Goal: Task Accomplishment & Management: Manage account settings

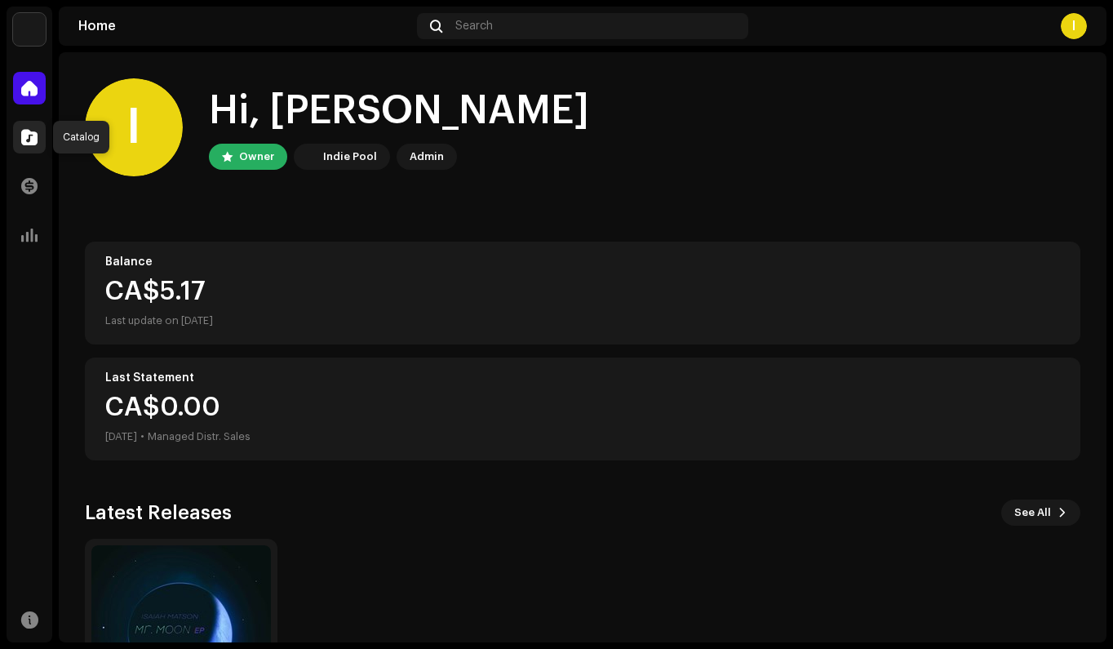
click at [32, 140] on span at bounding box center [29, 137] width 16 height 13
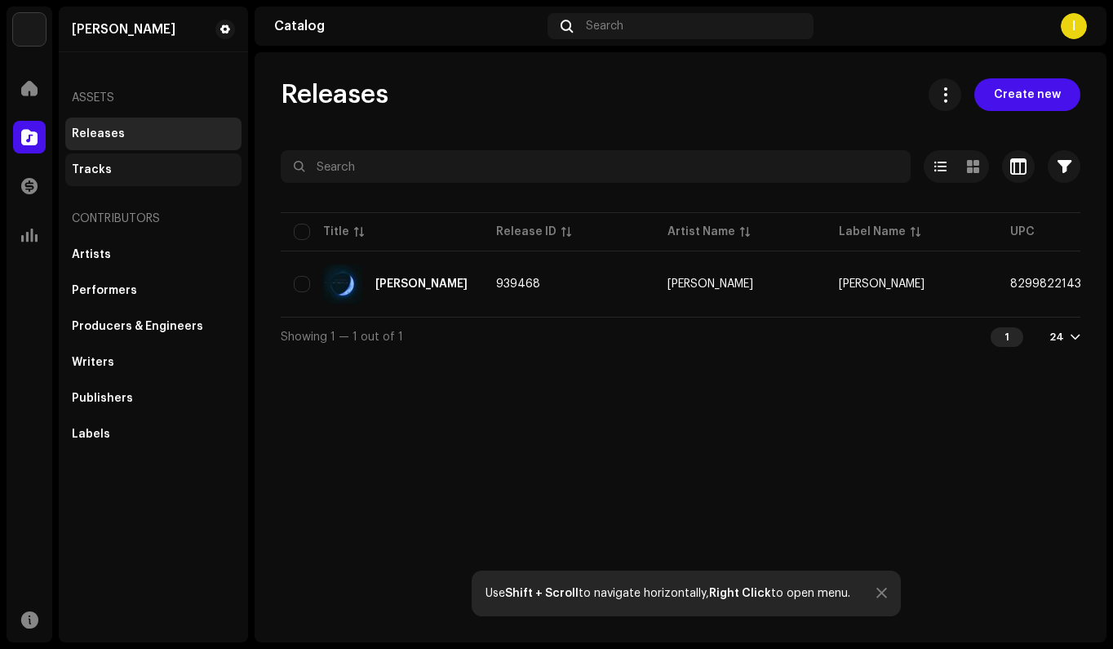
click at [113, 174] on div "Tracks" at bounding box center [153, 169] width 163 height 13
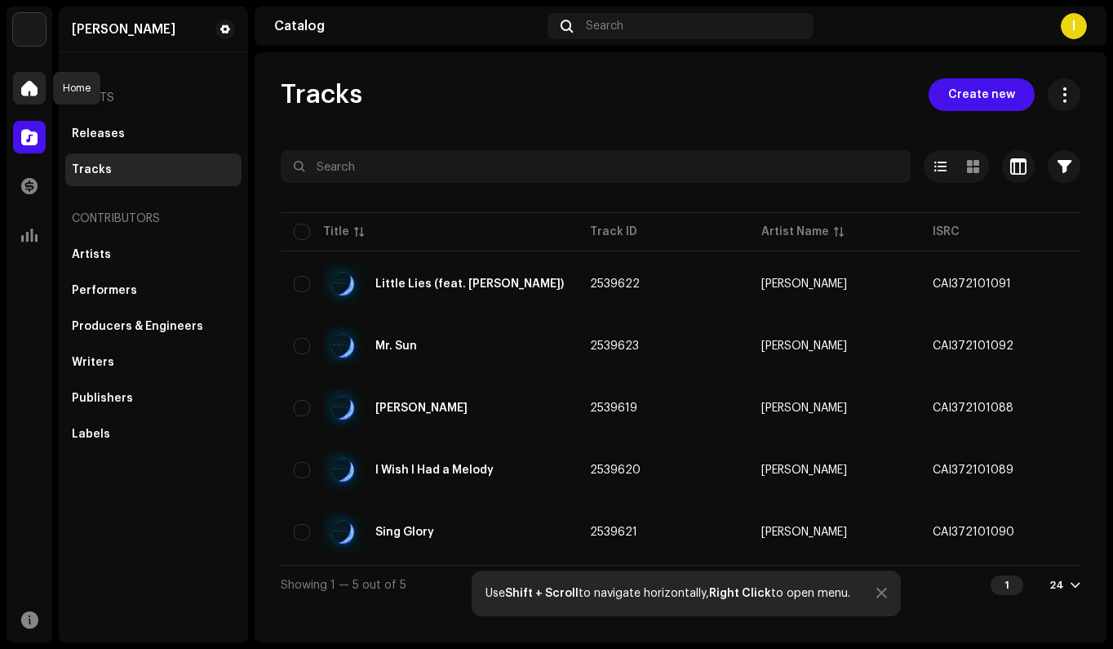
click at [20, 95] on div at bounding box center [29, 88] width 33 height 33
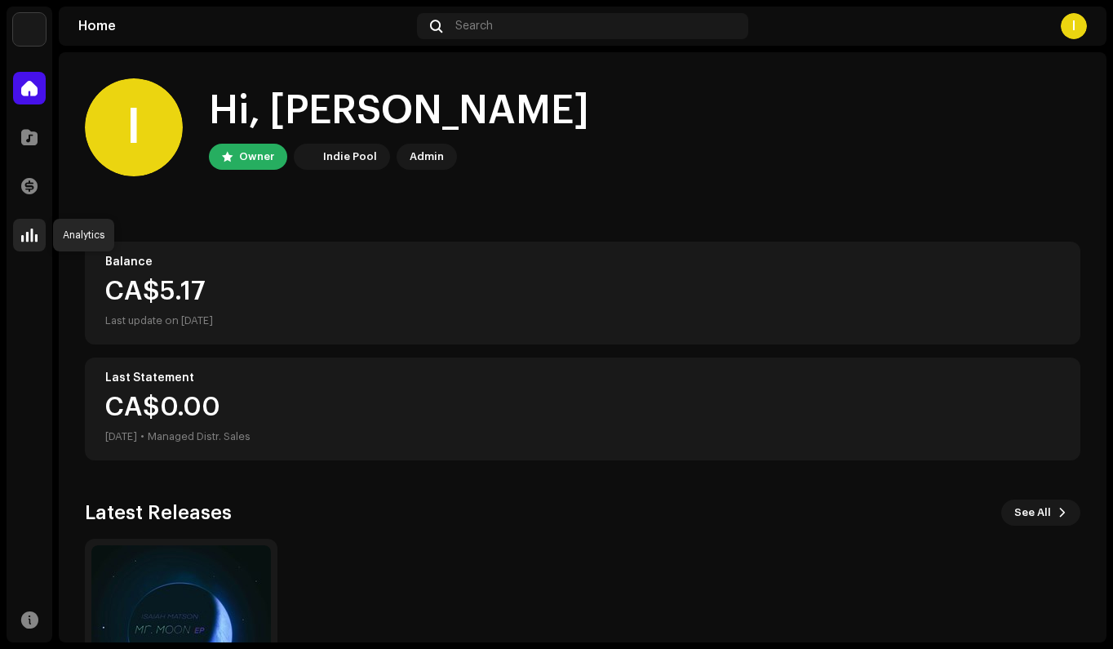
click at [37, 229] on span at bounding box center [29, 235] width 16 height 13
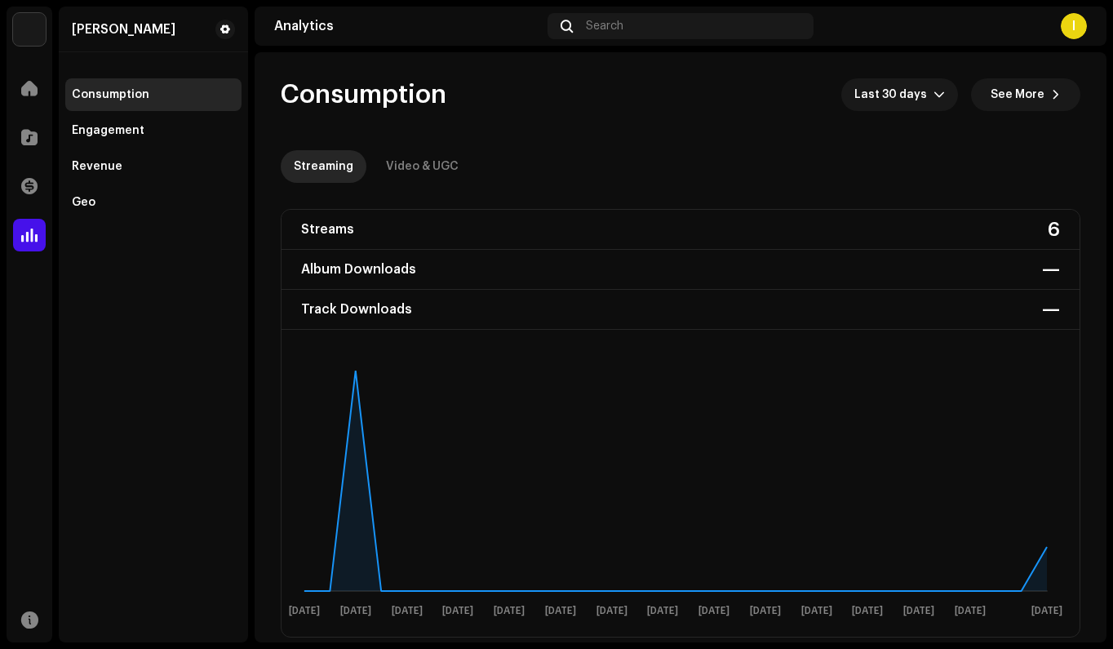
scroll to position [524, 0]
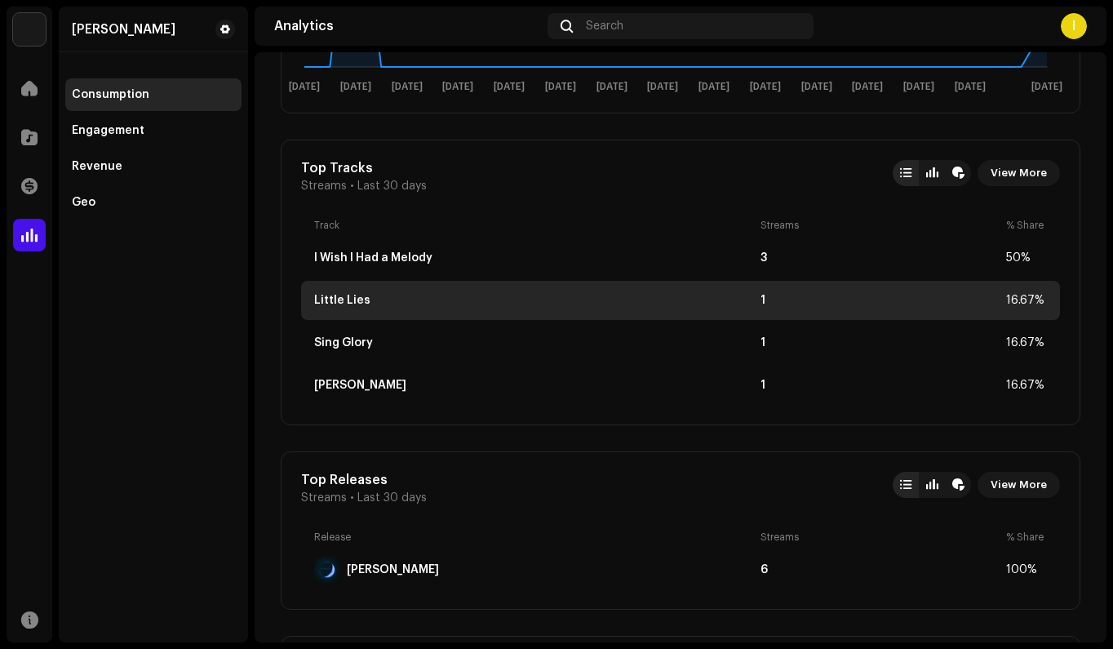
click at [1022, 295] on div "16.67%" at bounding box center [1026, 300] width 41 height 13
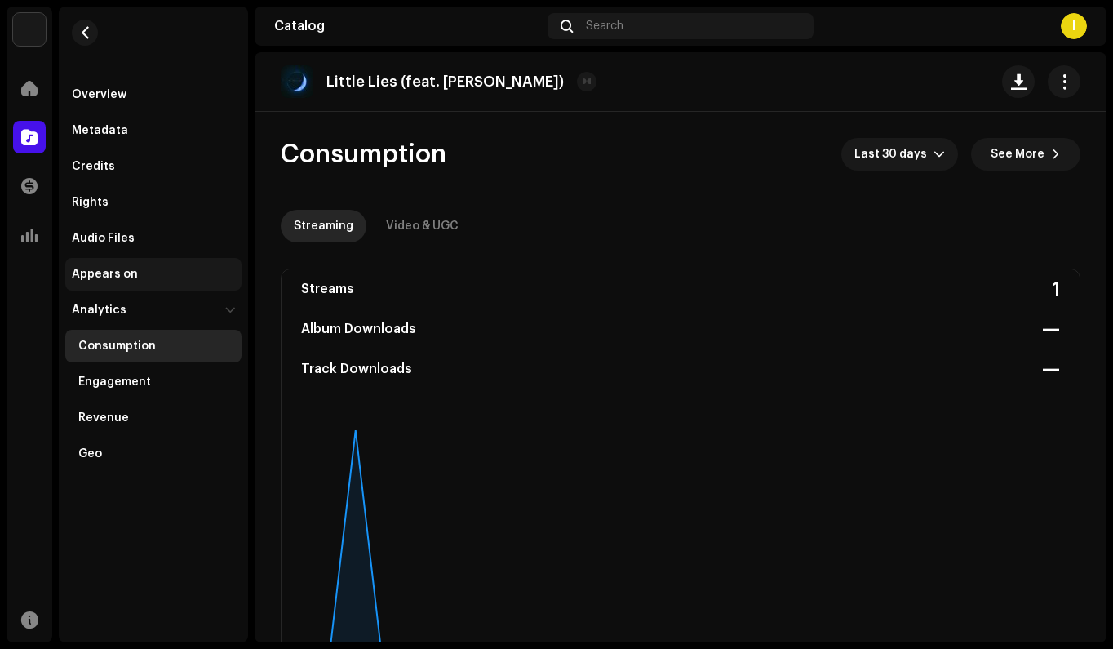
click at [145, 271] on div "Appears on" at bounding box center [153, 274] width 163 height 13
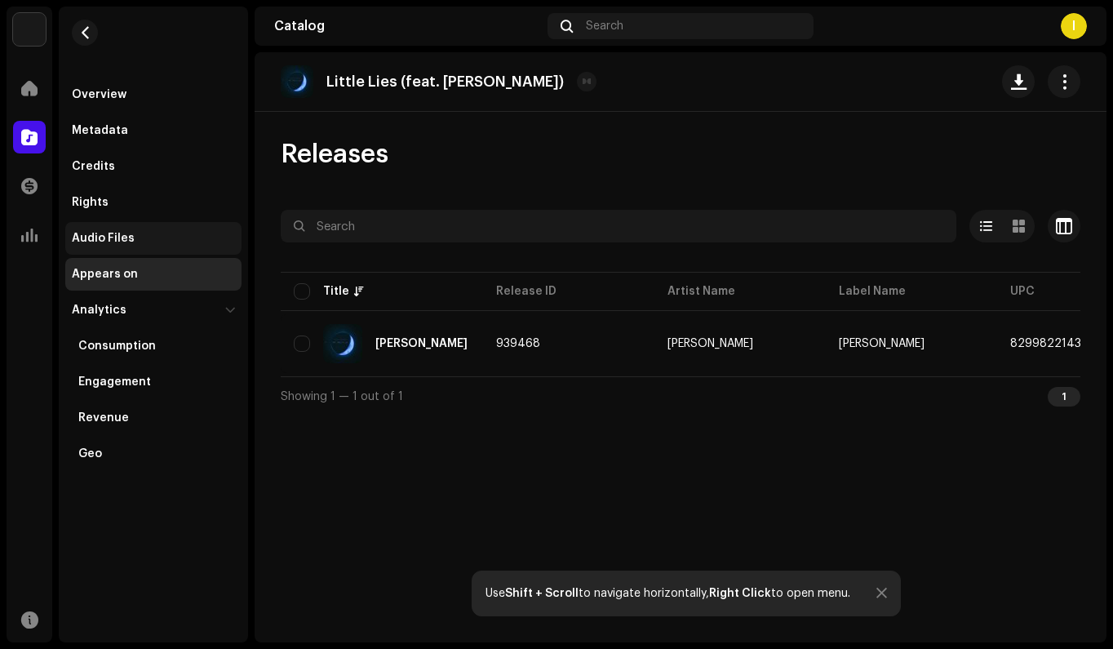
click at [127, 243] on div "Audio Files" at bounding box center [103, 238] width 63 height 13
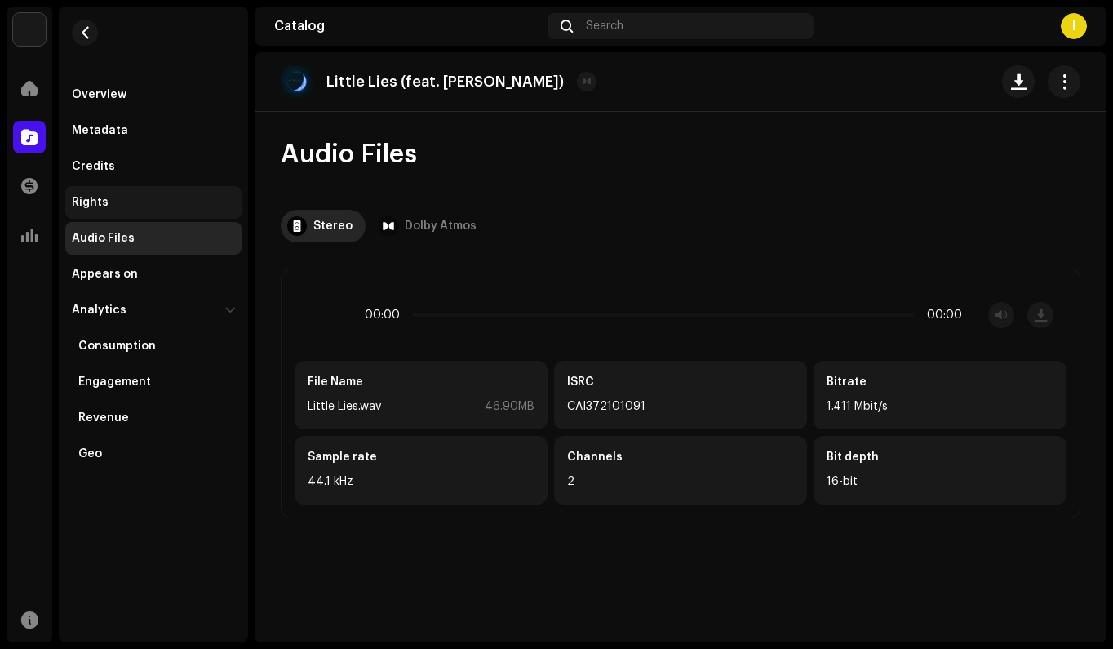
click at [121, 210] on div "Rights" at bounding box center [153, 202] width 176 height 33
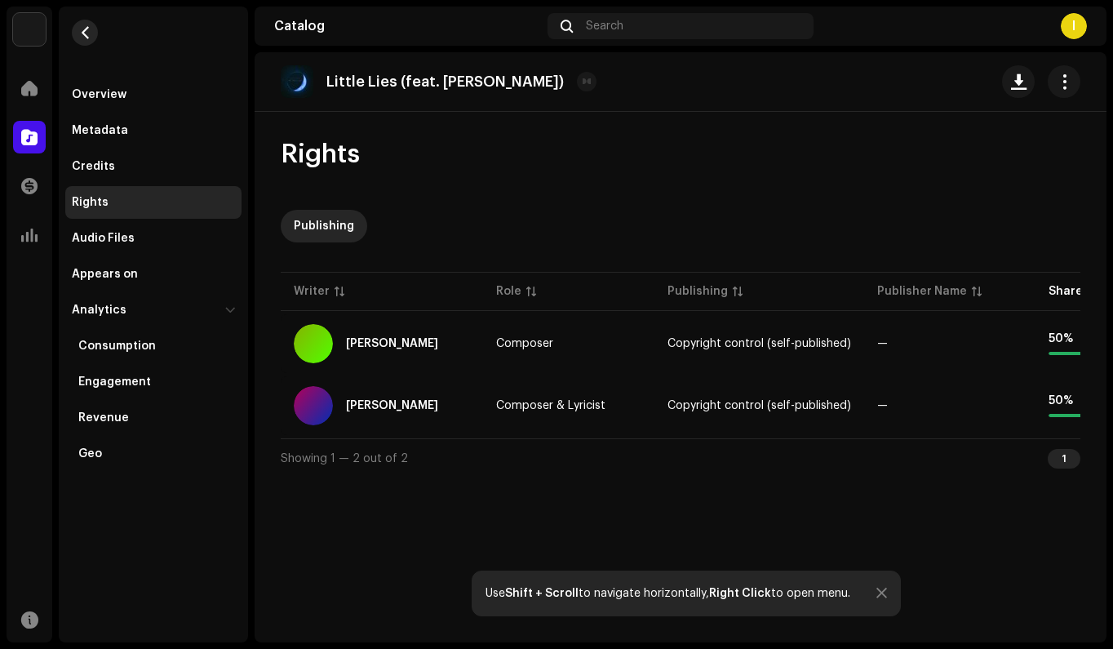
click at [83, 31] on span "button" at bounding box center [85, 32] width 12 height 13
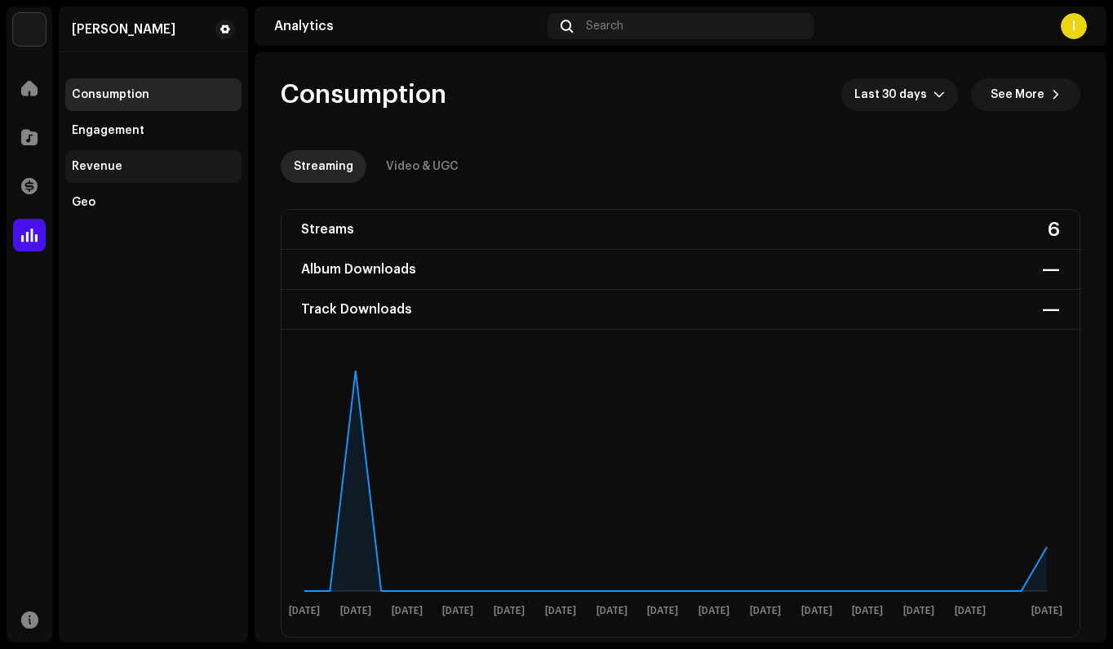
click at [120, 178] on div "Revenue" at bounding box center [153, 166] width 176 height 33
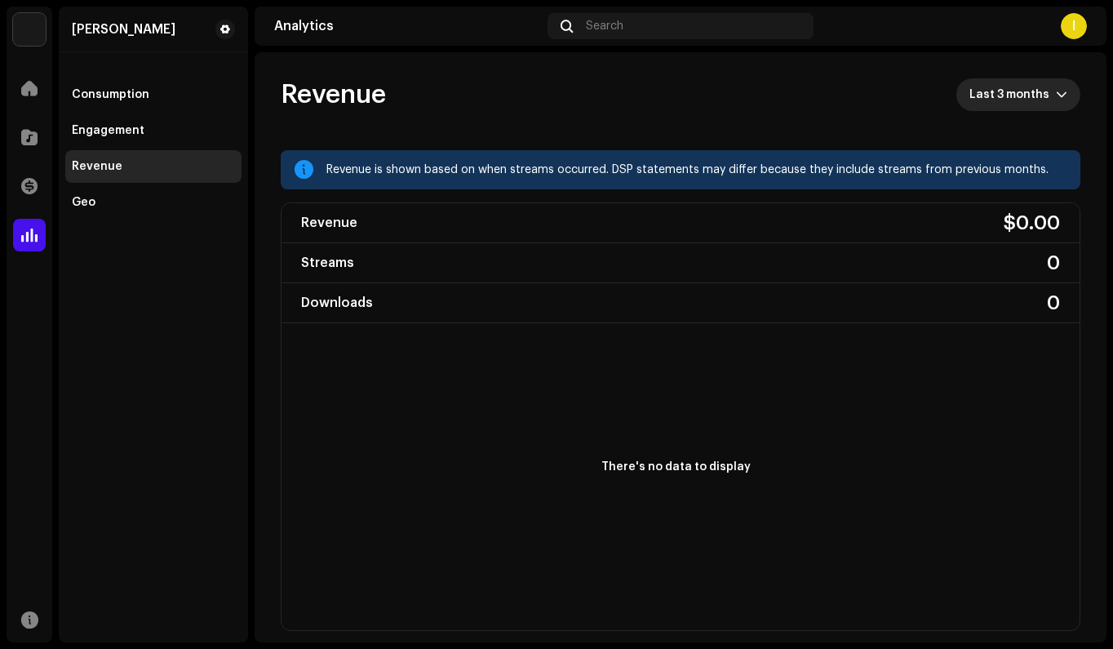
click at [1058, 92] on p-select "Last 3 months" at bounding box center [1019, 94] width 124 height 33
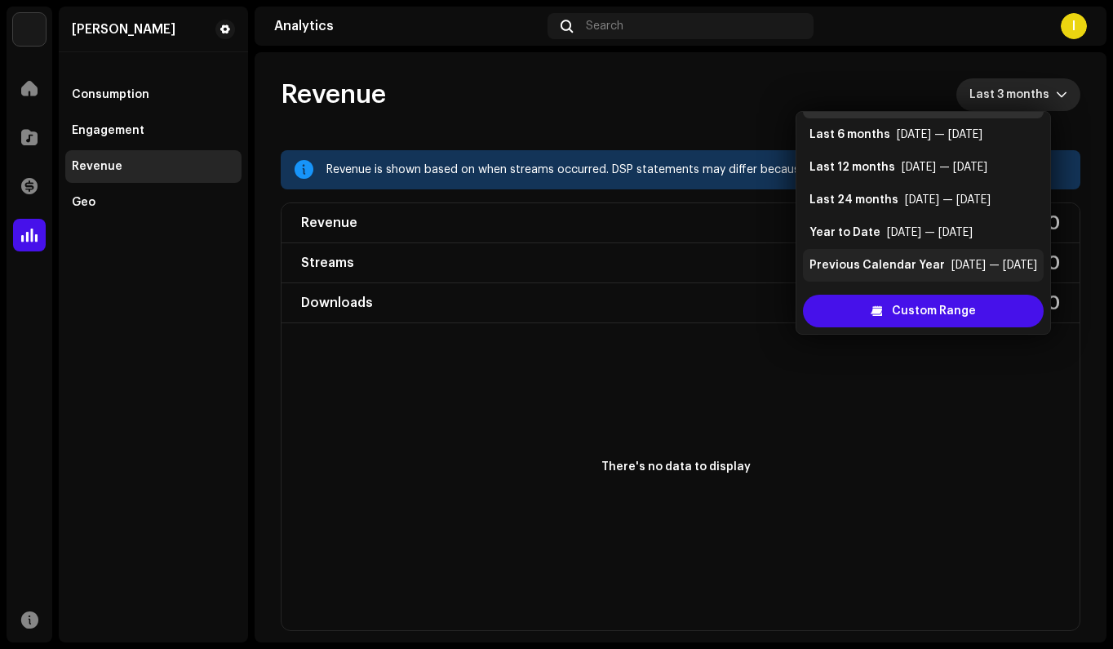
click at [900, 265] on div "Previous Calendar Year" at bounding box center [878, 265] width 136 height 16
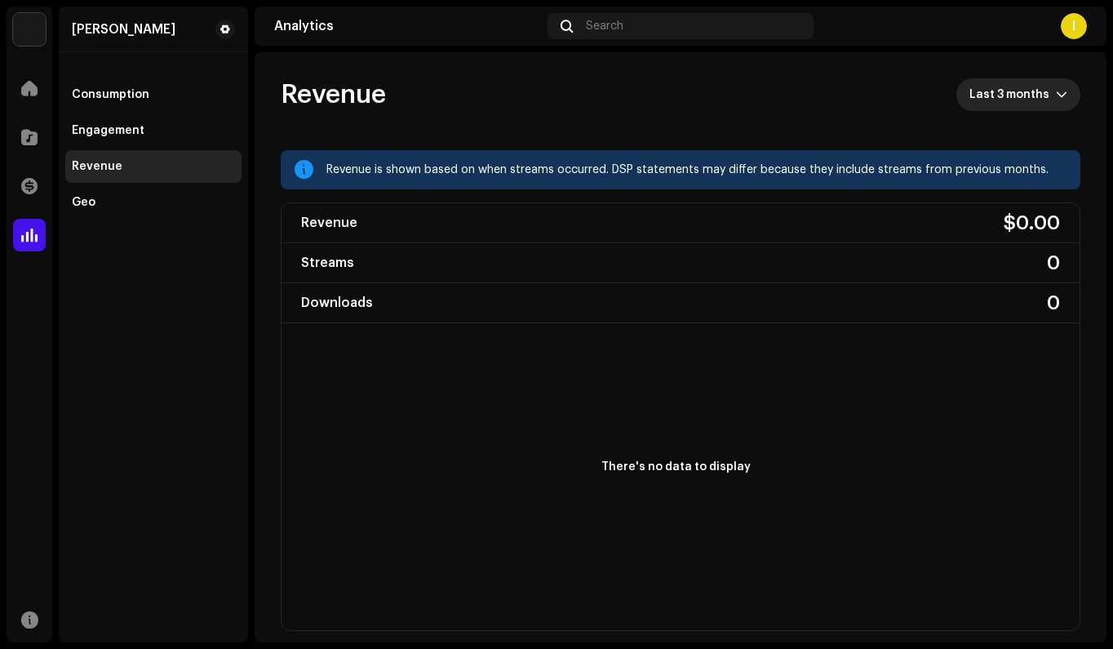
scroll to position [7, 0]
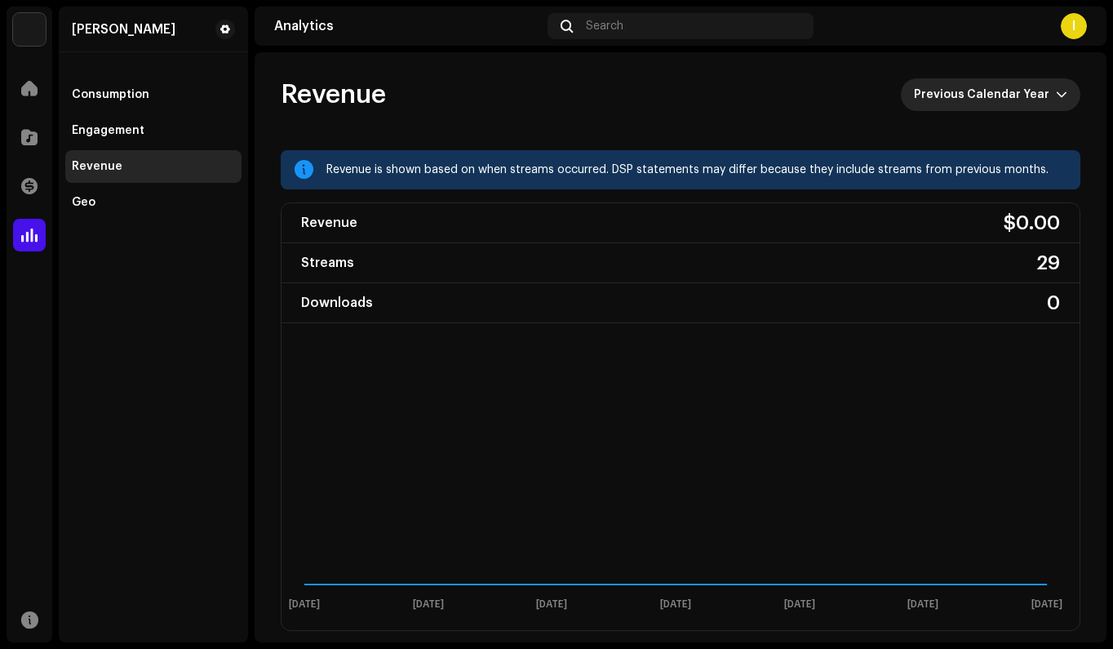
click at [1011, 84] on span "Previous Calendar Year" at bounding box center [985, 94] width 142 height 33
click at [113, 208] on div "Geo" at bounding box center [153, 202] width 163 height 13
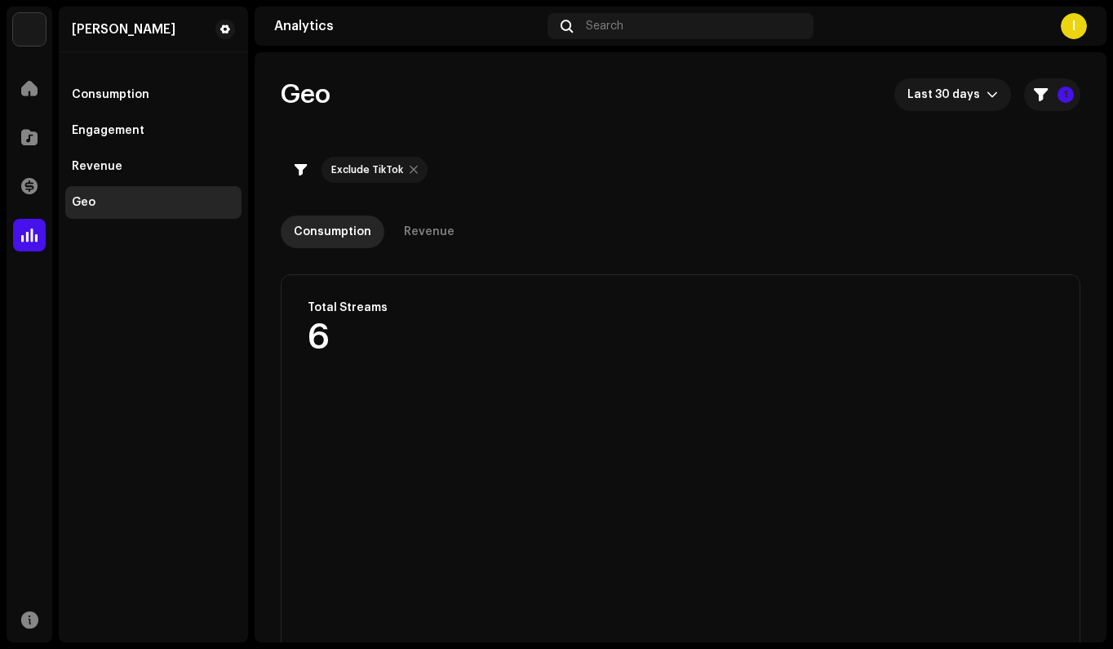
click at [410, 169] on div at bounding box center [414, 169] width 8 height 13
checkbox input "false"
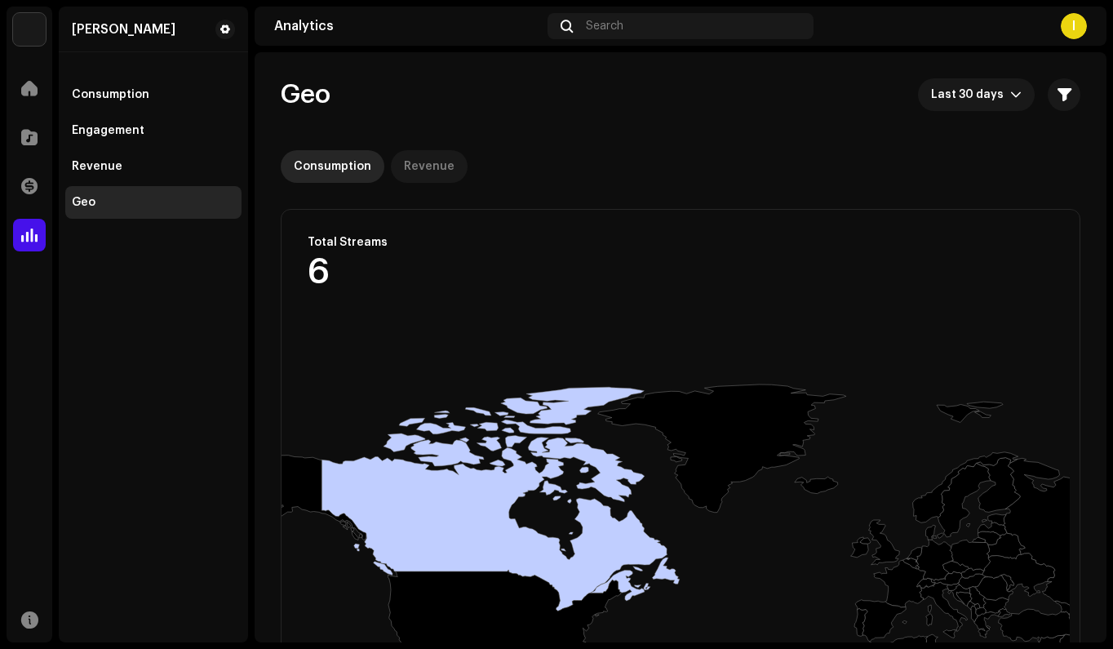
click at [408, 167] on div "Revenue" at bounding box center [429, 166] width 51 height 33
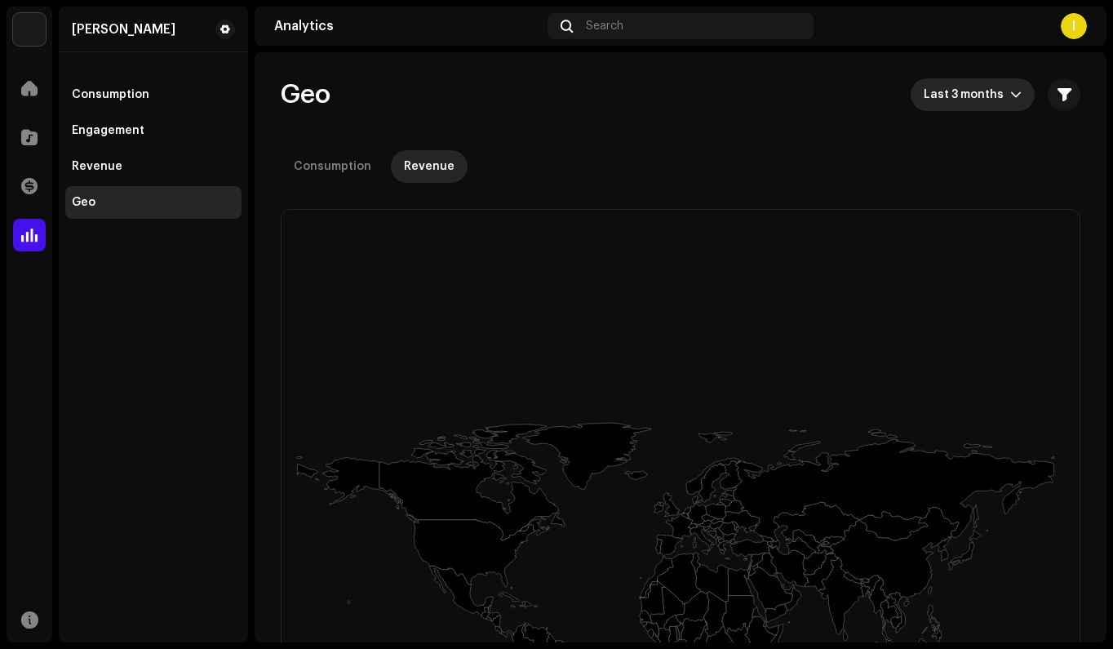
click at [985, 81] on span "Last 3 months" at bounding box center [967, 94] width 87 height 33
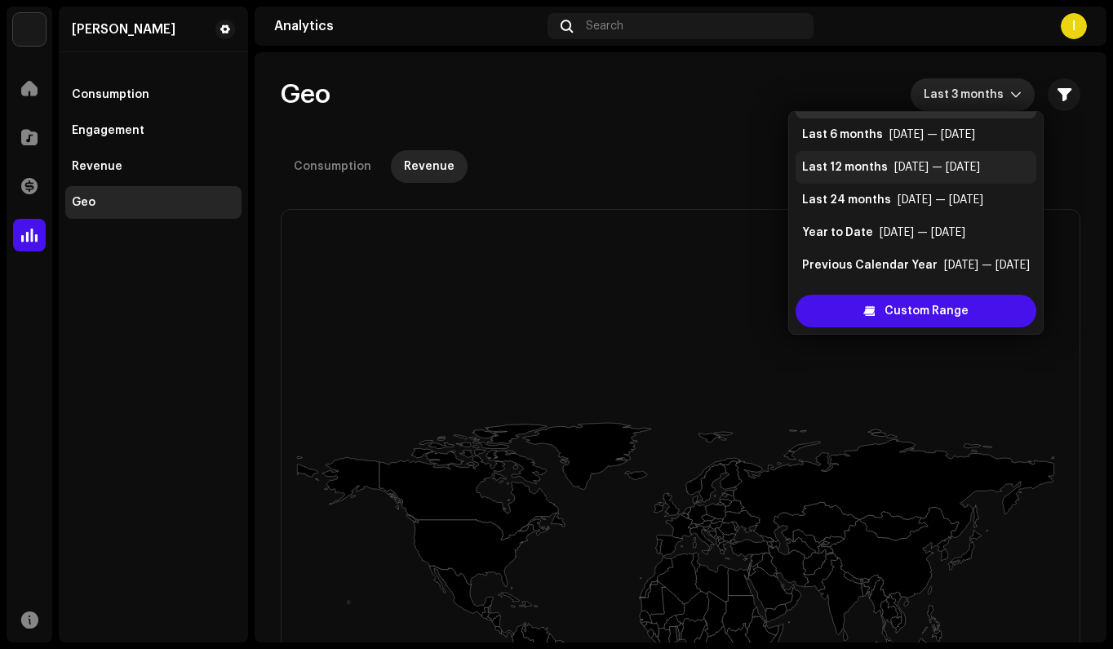
scroll to position [33, 0]
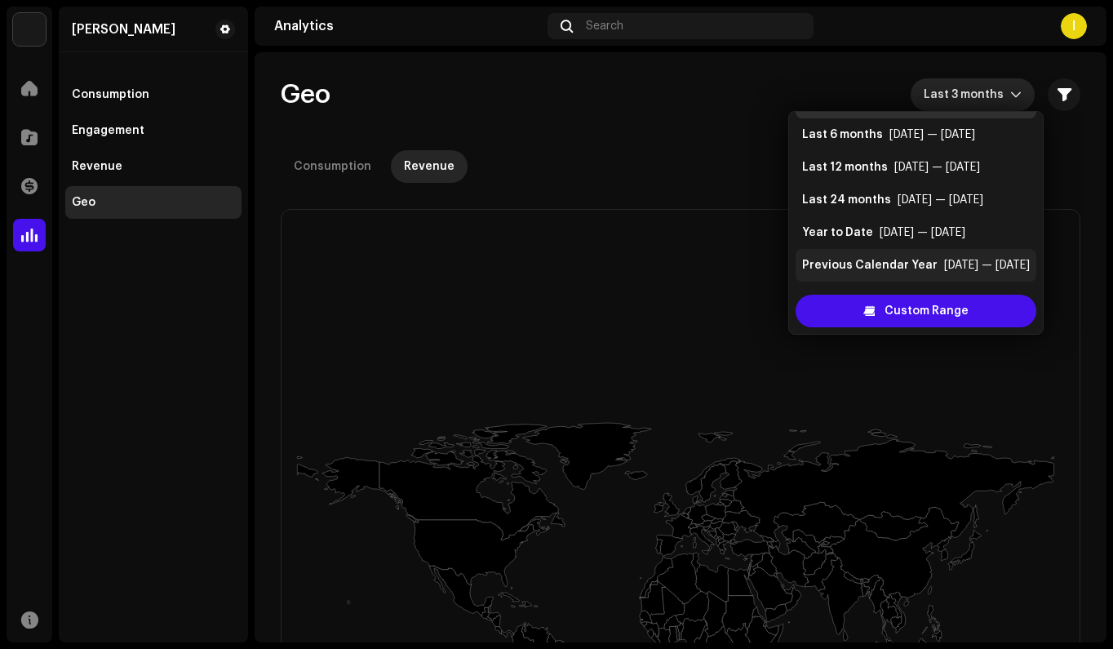
click at [909, 268] on div "Previous Calendar Year" at bounding box center [870, 265] width 136 height 16
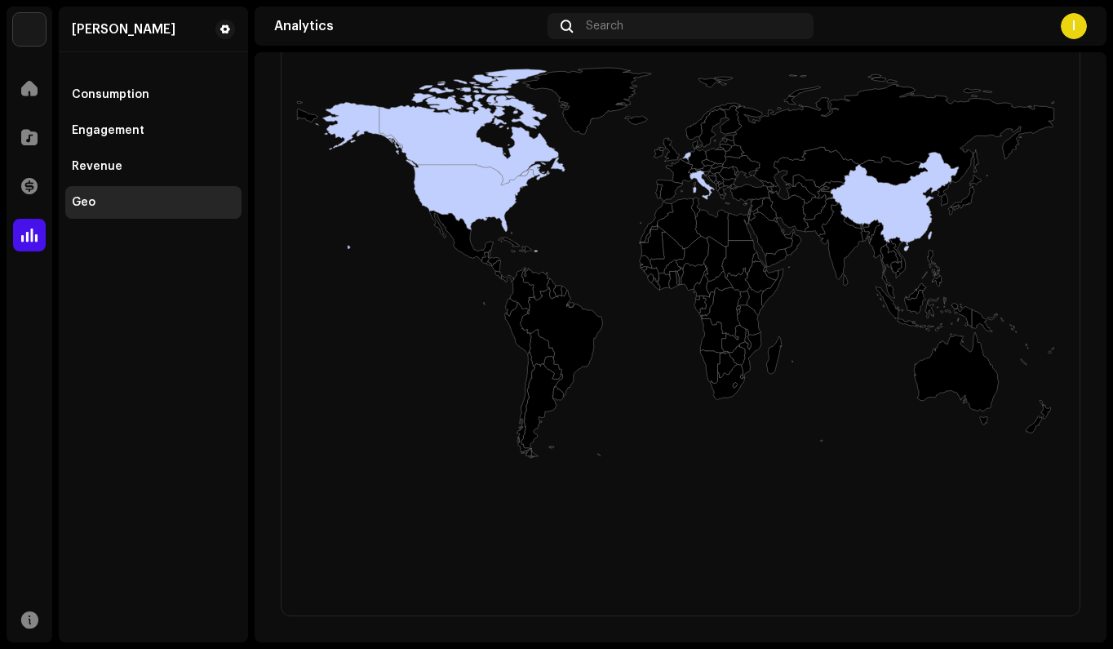
scroll to position [355, 0]
click at [152, 104] on div "Consumption" at bounding box center [153, 94] width 176 height 33
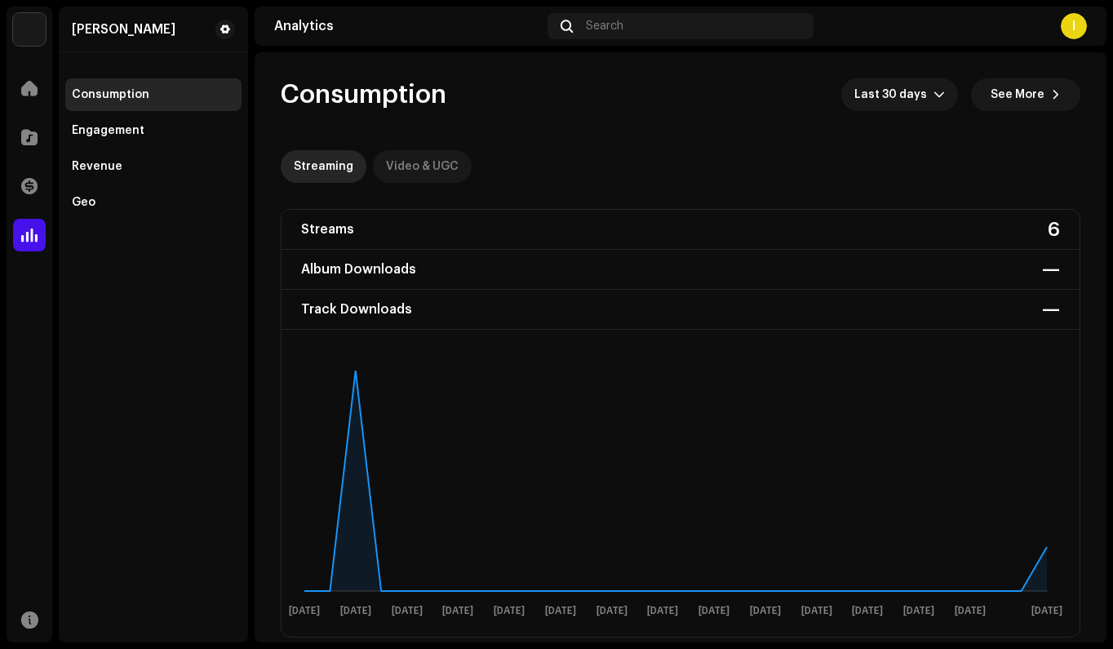
scroll to position [-1, 0]
click at [432, 167] on div "Video & UGC" at bounding box center [422, 166] width 73 height 33
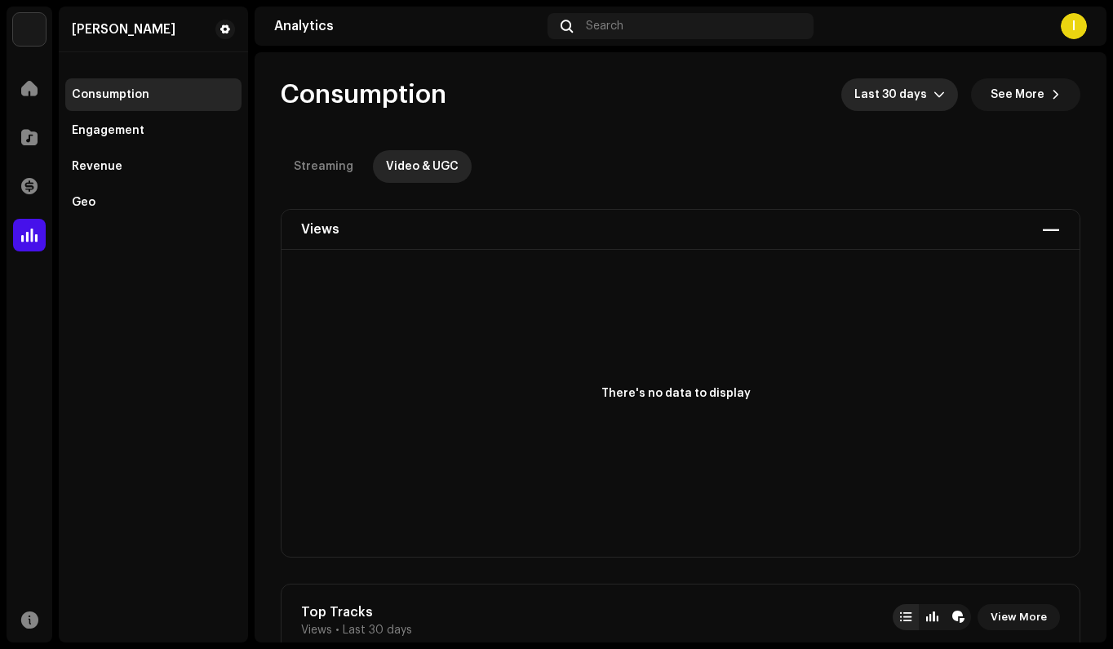
click at [886, 107] on span "Last 30 days" at bounding box center [894, 94] width 79 height 33
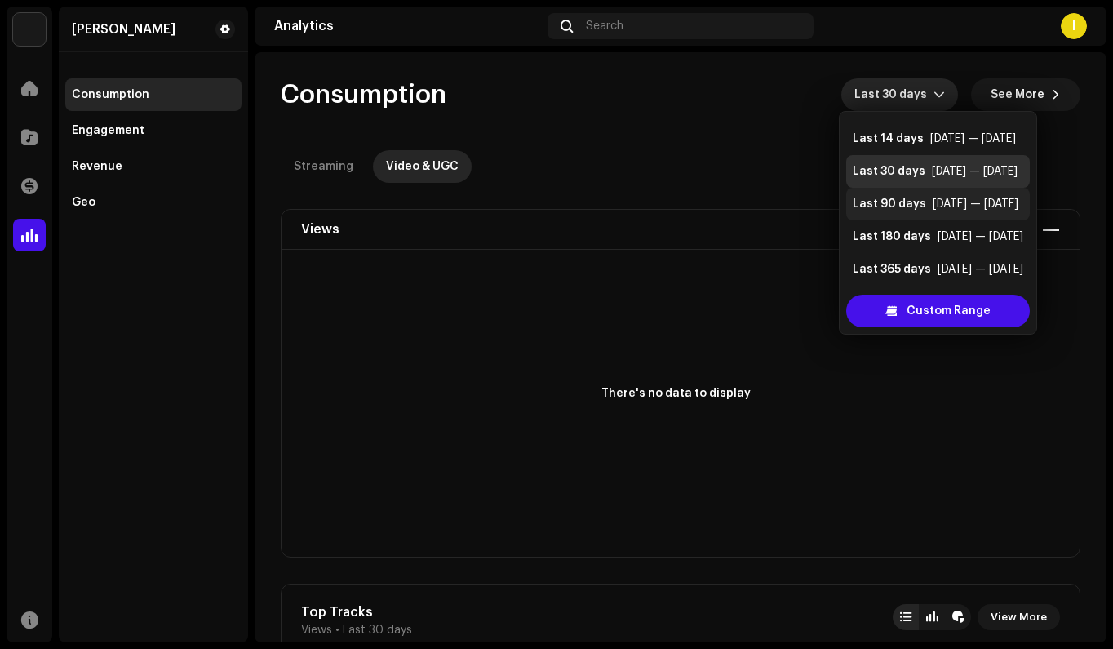
scroll to position [33, 0]
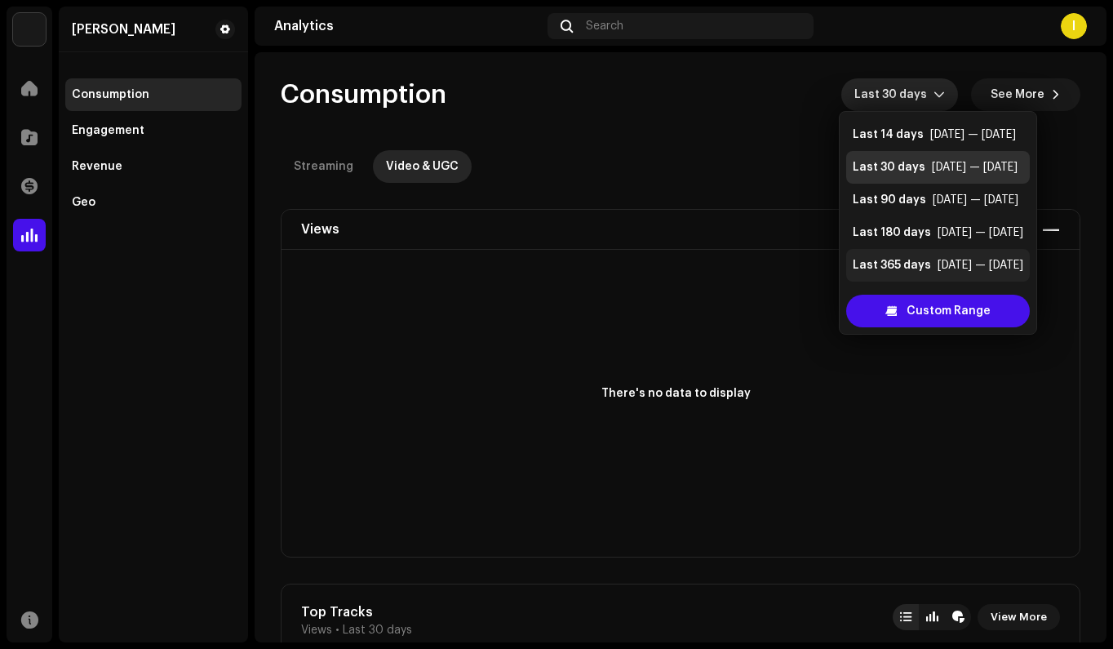
click at [917, 263] on div "Last 365 days" at bounding box center [892, 265] width 78 height 16
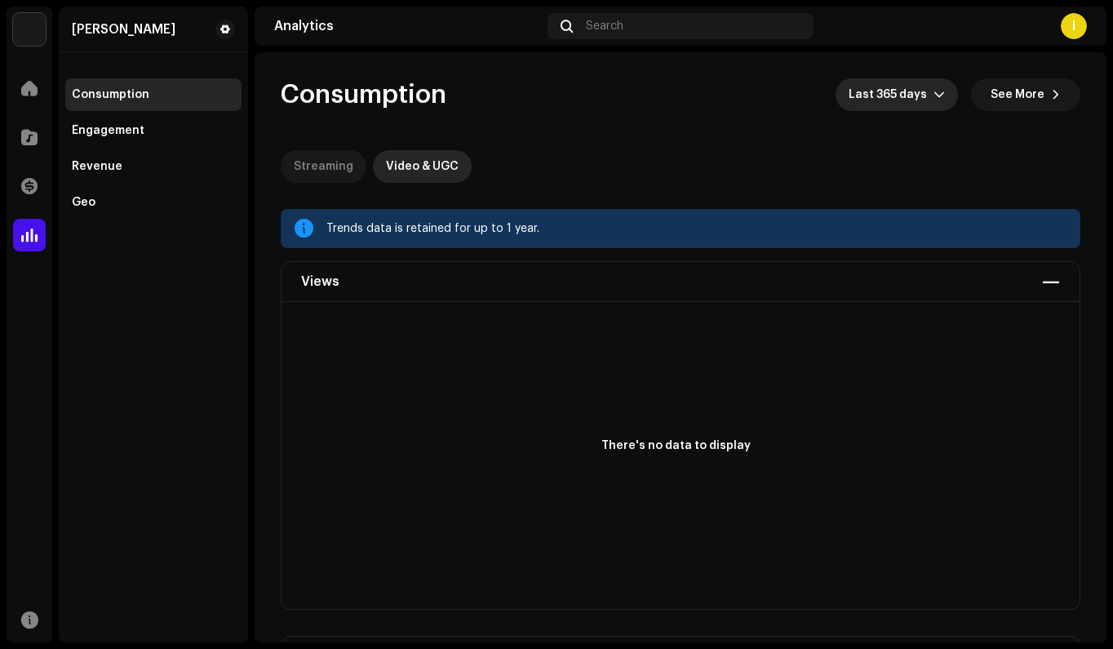
click at [324, 165] on div "Streaming" at bounding box center [324, 166] width 60 height 33
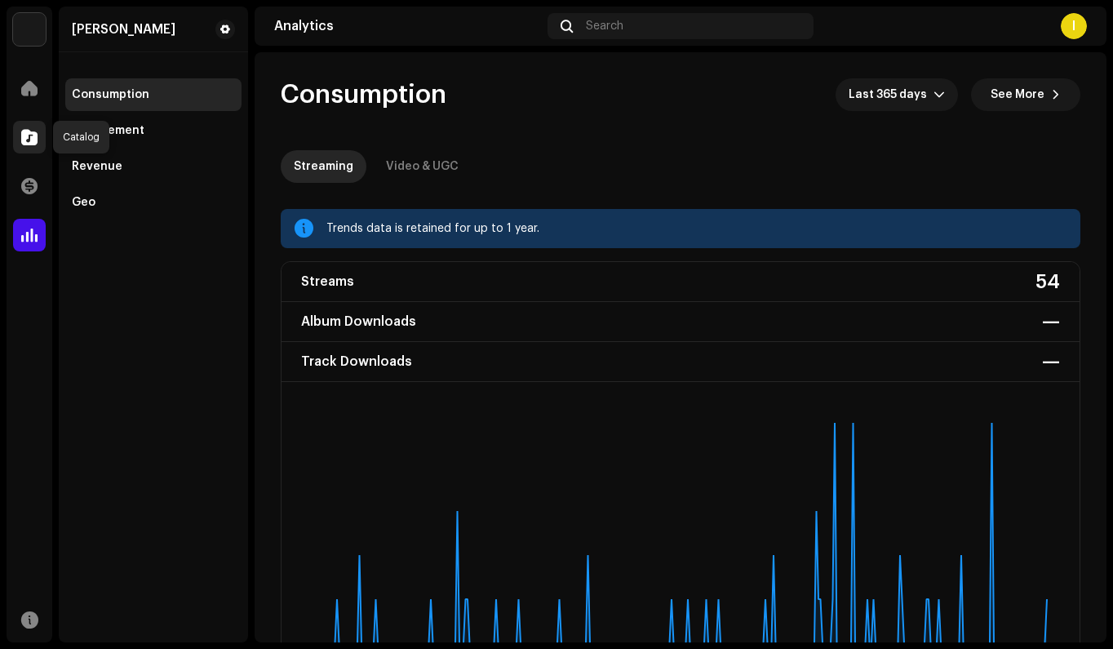
click at [38, 142] on div at bounding box center [29, 137] width 33 height 33
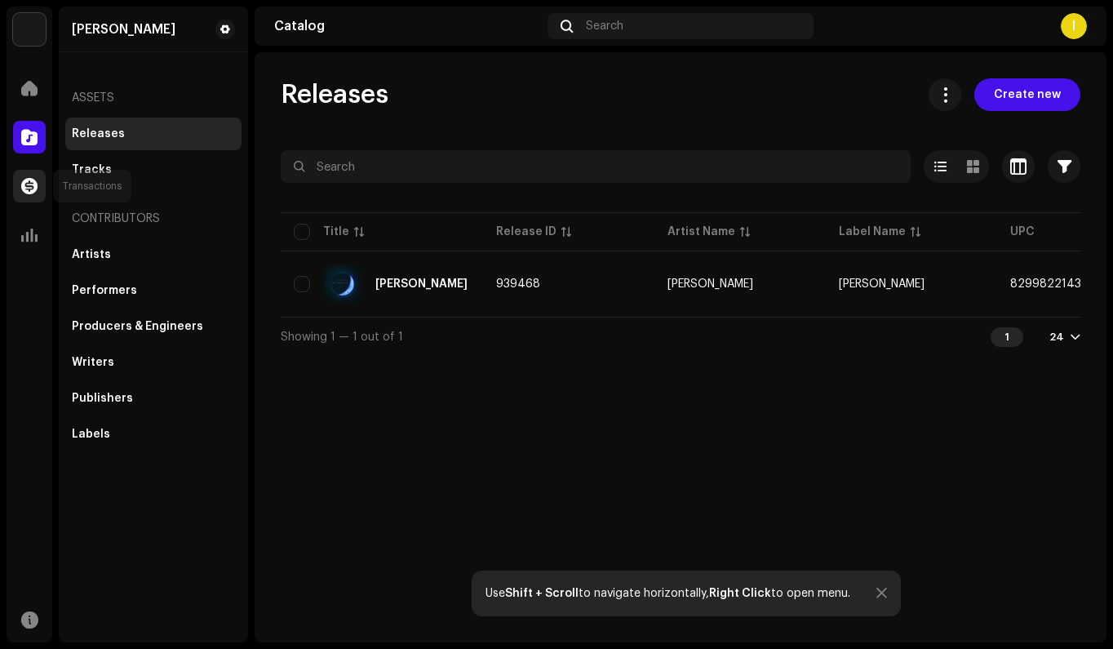
click at [35, 182] on span at bounding box center [29, 186] width 16 height 13
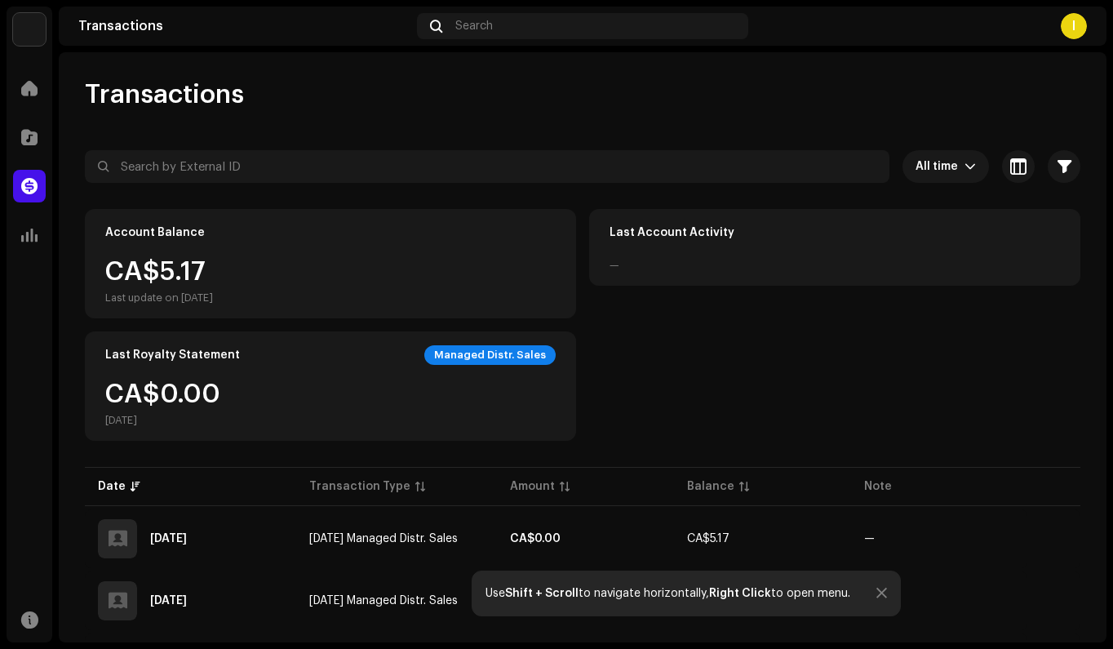
click at [160, 278] on div "CA$5.17 Last update on [DATE]" at bounding box center [159, 282] width 108 height 46
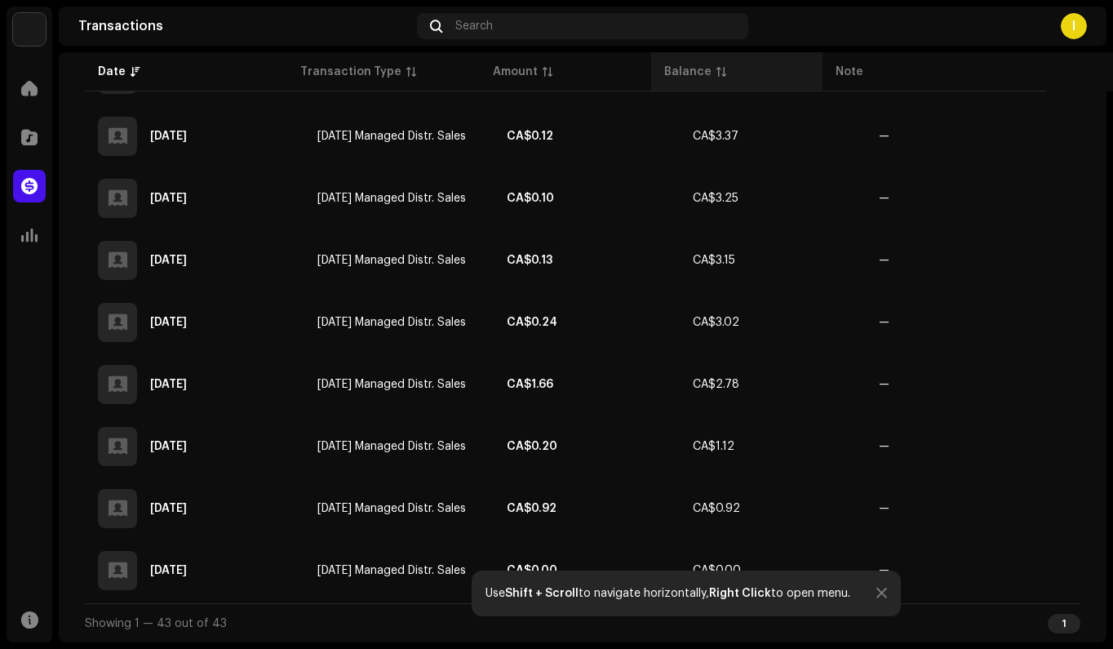
scroll to position [2578, 0]
click at [877, 589] on div at bounding box center [882, 593] width 11 height 13
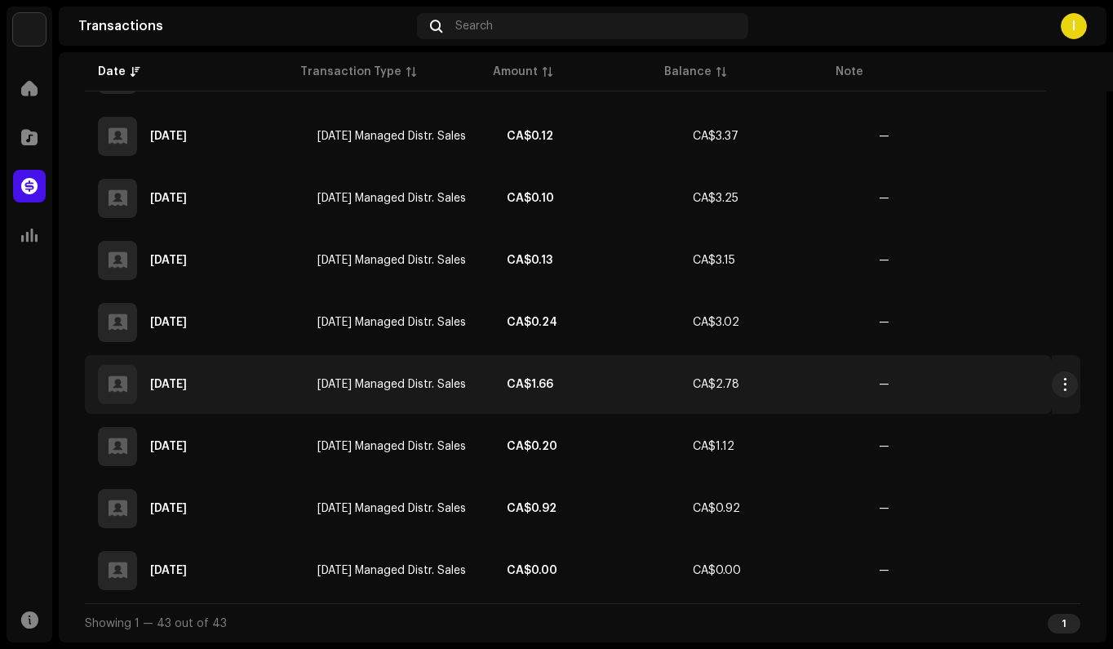
click at [305, 390] on td "[DATE] Managed Distr. Sales" at bounding box center [398, 384] width 189 height 59
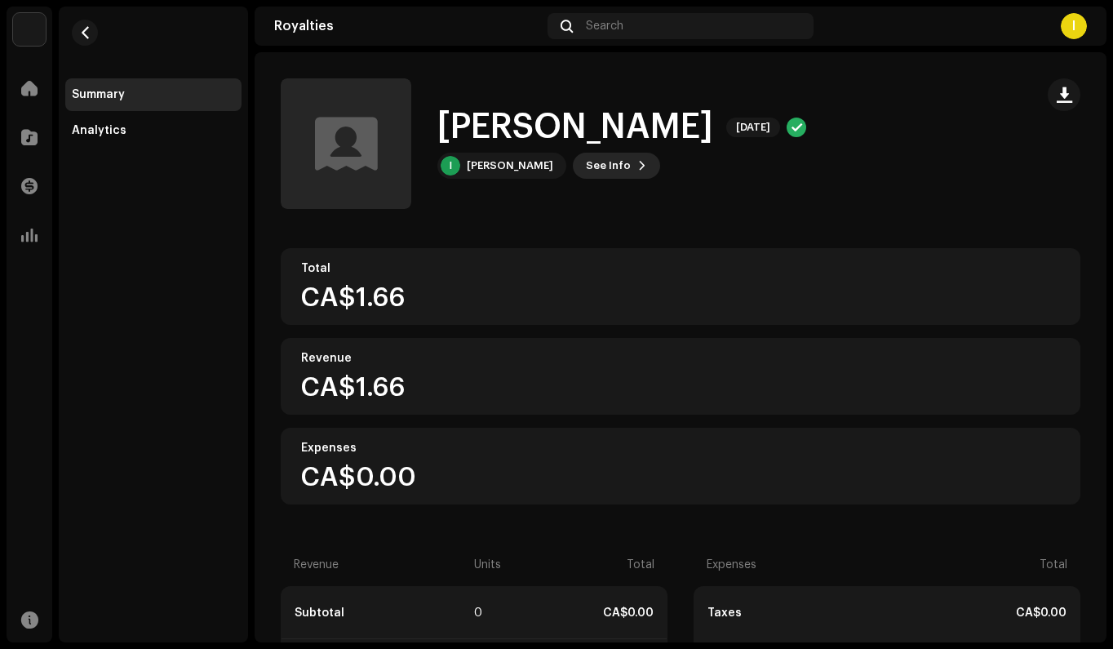
click at [596, 162] on span "See Info" at bounding box center [608, 165] width 45 height 33
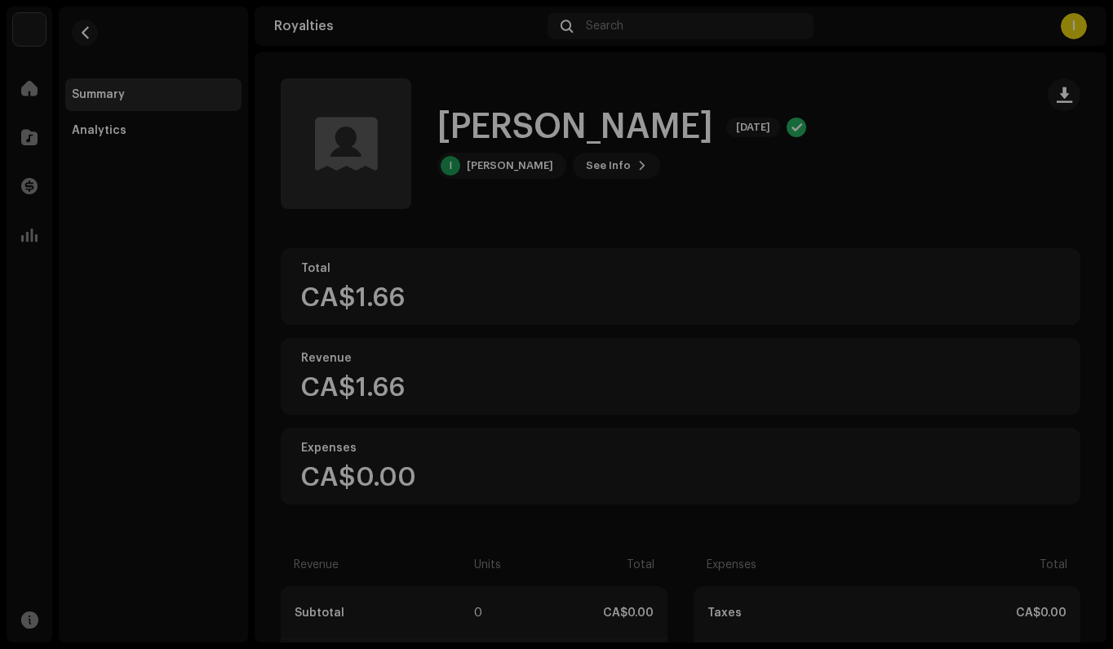
click at [948, 279] on div "[PERSON_NAME] 2898481 Payee ID 291271 Statement Month [DATE] Payor Indie Pool C…" at bounding box center [556, 324] width 1113 height 649
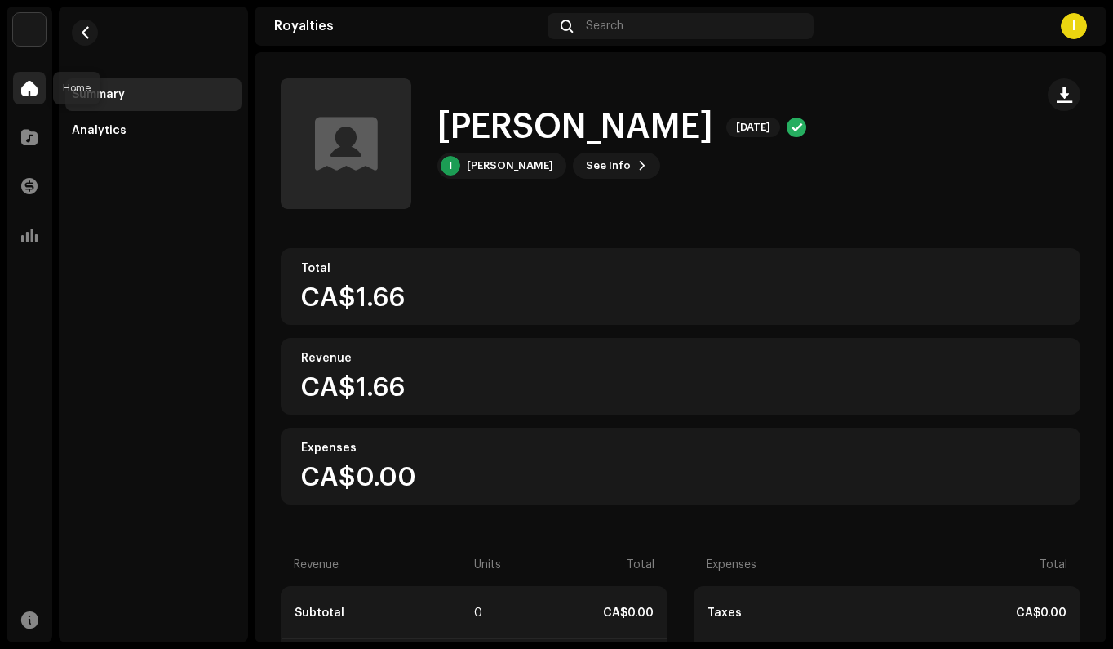
click at [24, 95] on span at bounding box center [29, 88] width 16 height 13
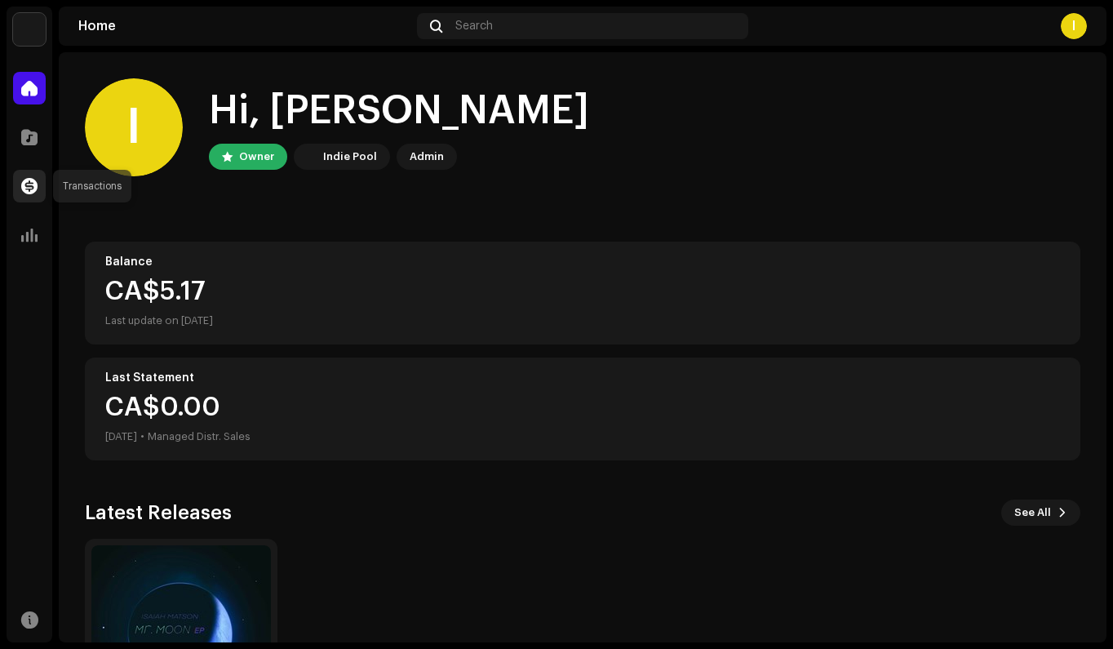
click at [27, 190] on span at bounding box center [29, 186] width 16 height 13
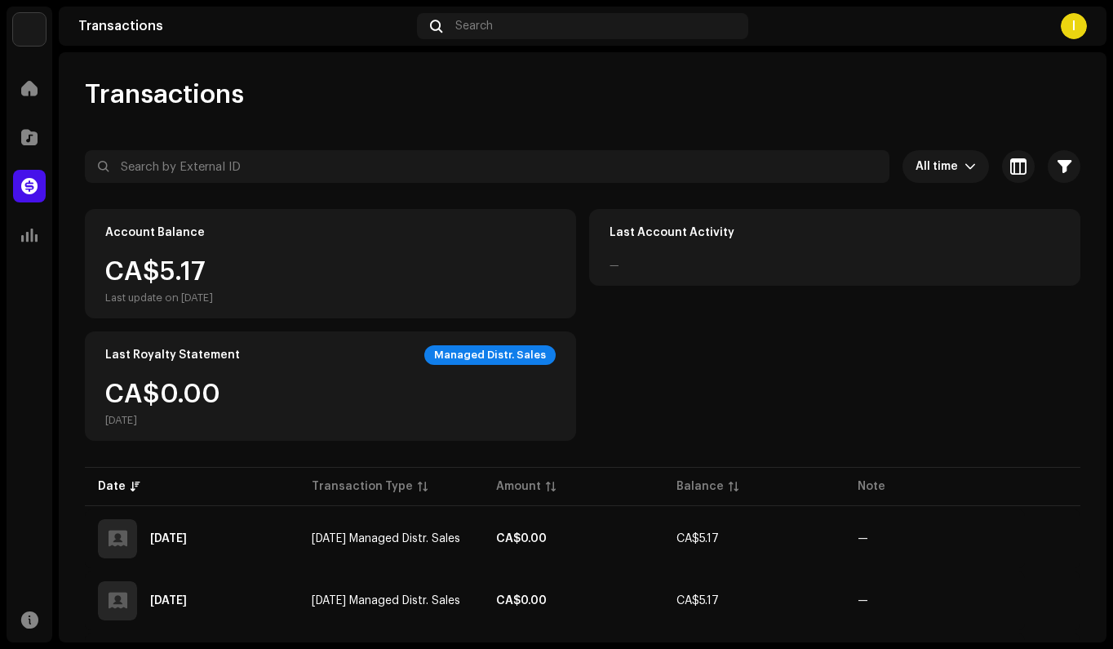
click at [1073, 29] on div "I" at bounding box center [1074, 26] width 26 height 26
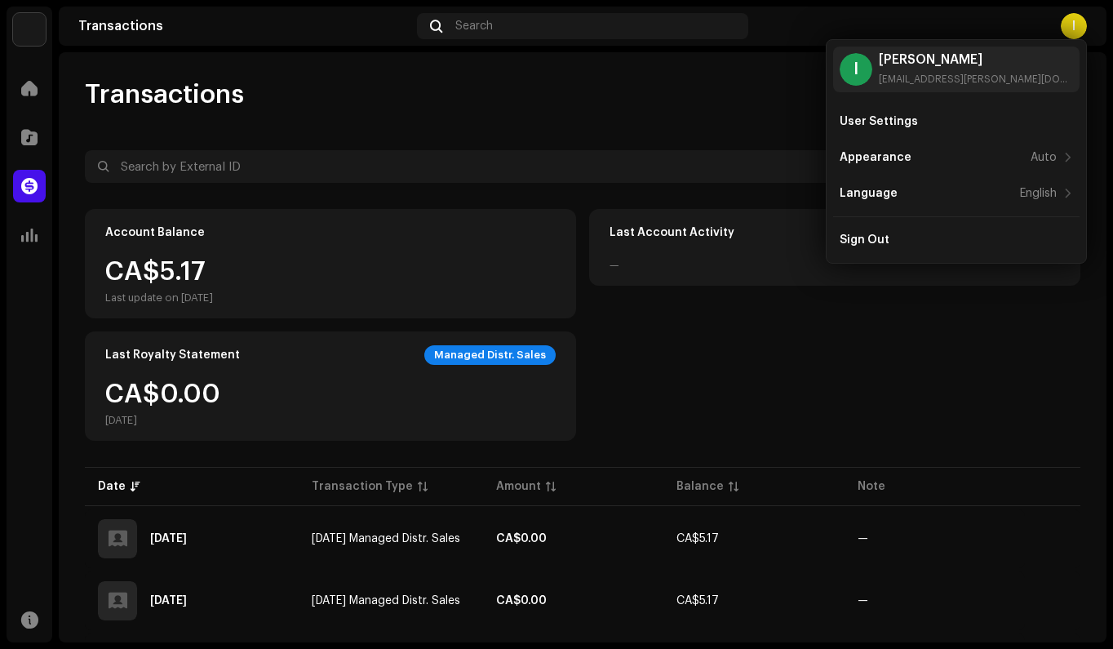
click at [1073, 29] on div "I" at bounding box center [1074, 26] width 26 height 26
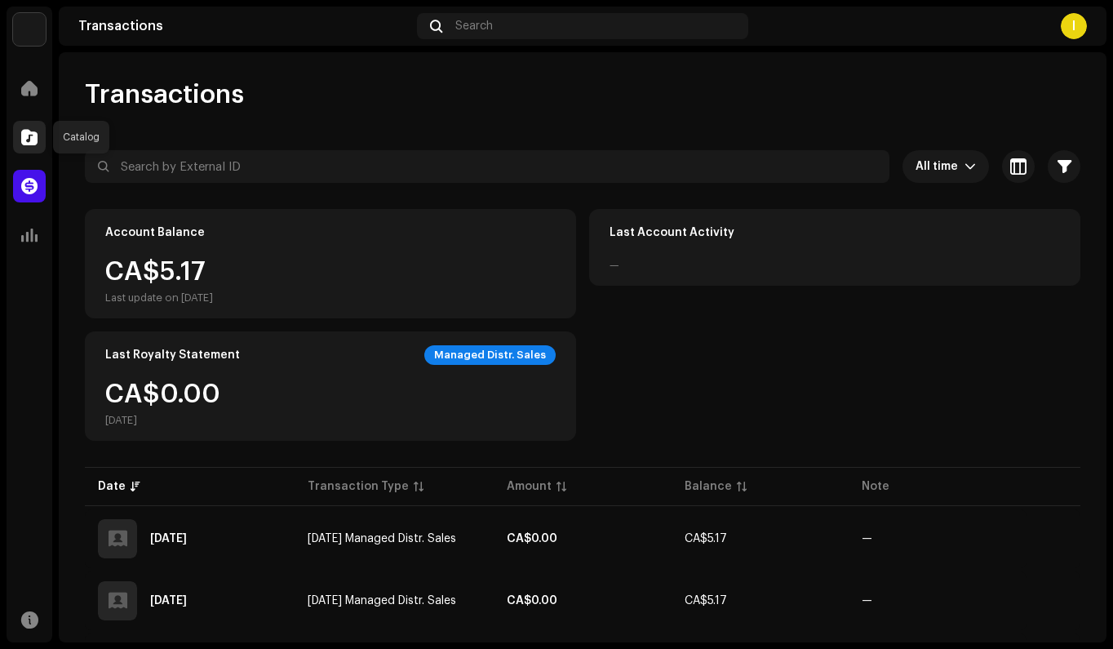
click at [25, 146] on div at bounding box center [29, 137] width 33 height 33
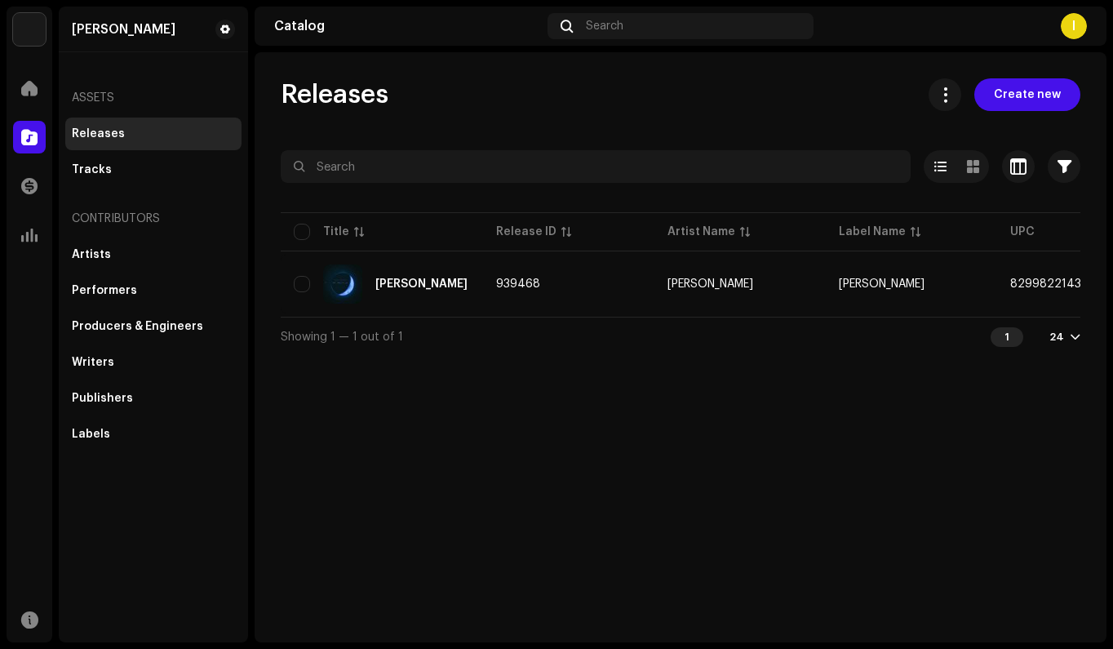
click at [11, 91] on div "Home" at bounding box center [30, 88] width 46 height 46
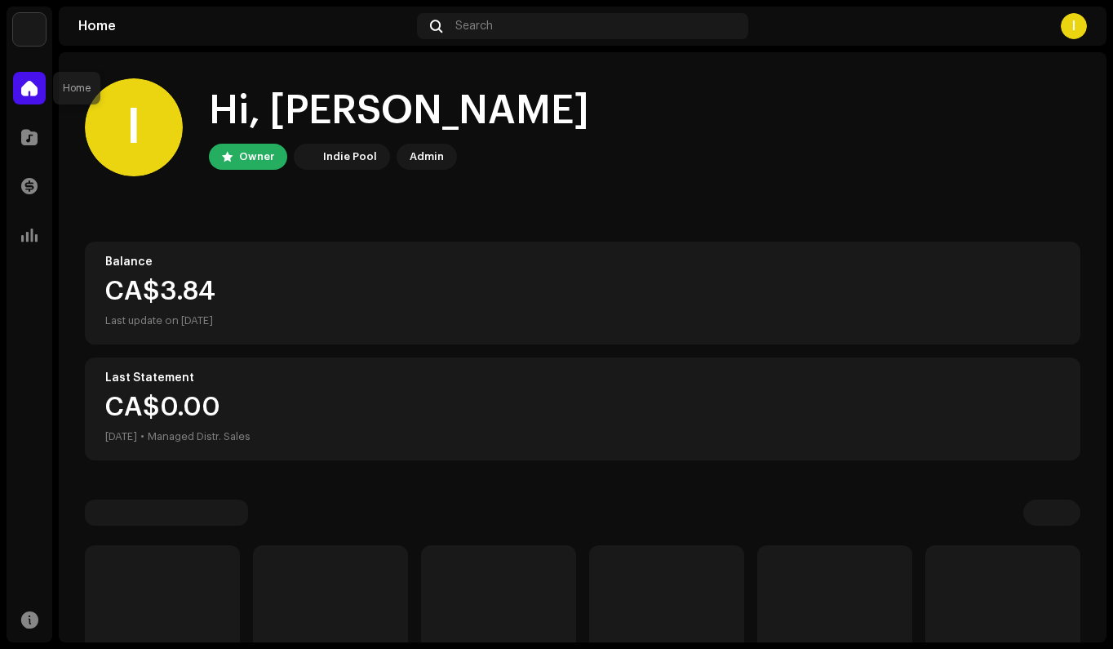
click at [18, 91] on div at bounding box center [29, 88] width 33 height 33
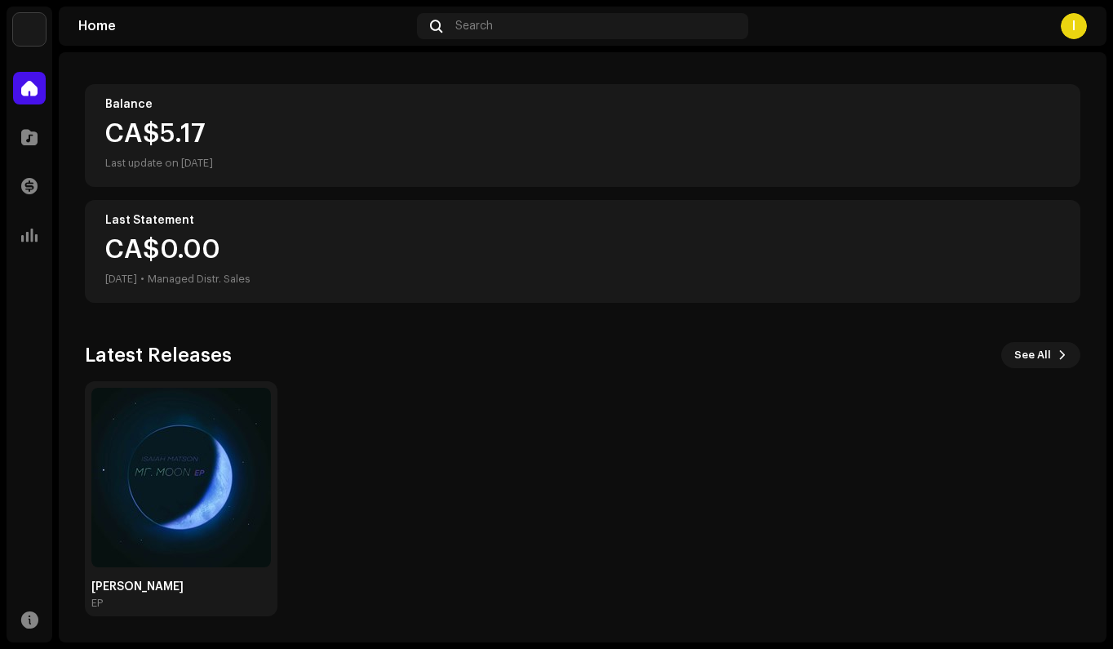
scroll to position [158, 0]
click at [1024, 361] on span "See All" at bounding box center [1033, 355] width 37 height 33
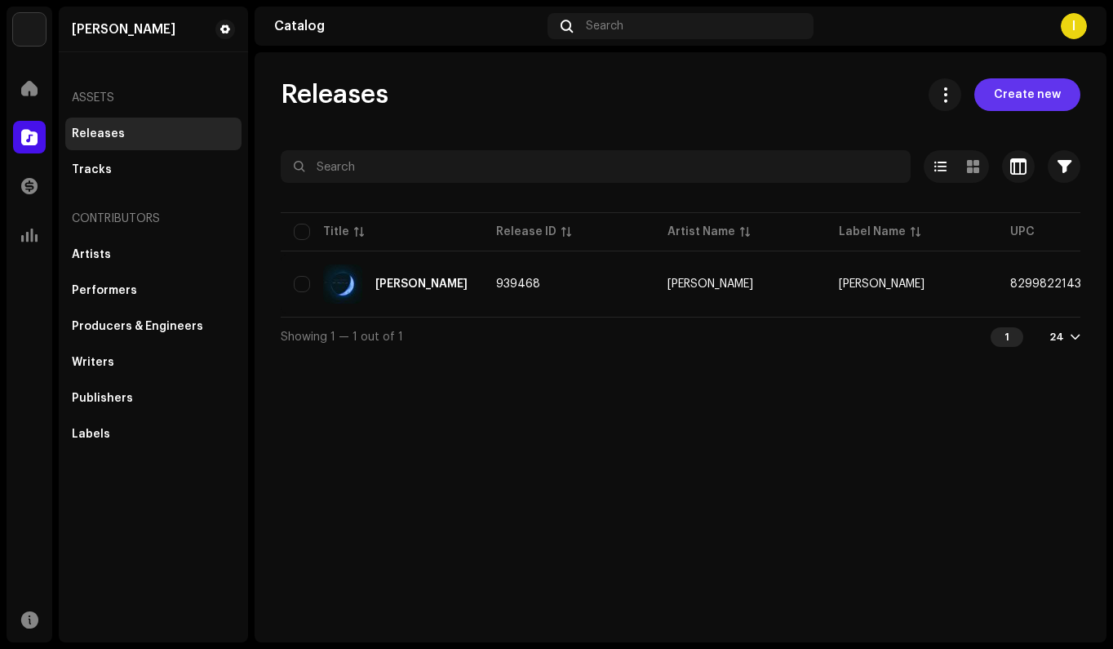
click at [1055, 95] on span "Create new" at bounding box center [1027, 94] width 67 height 33
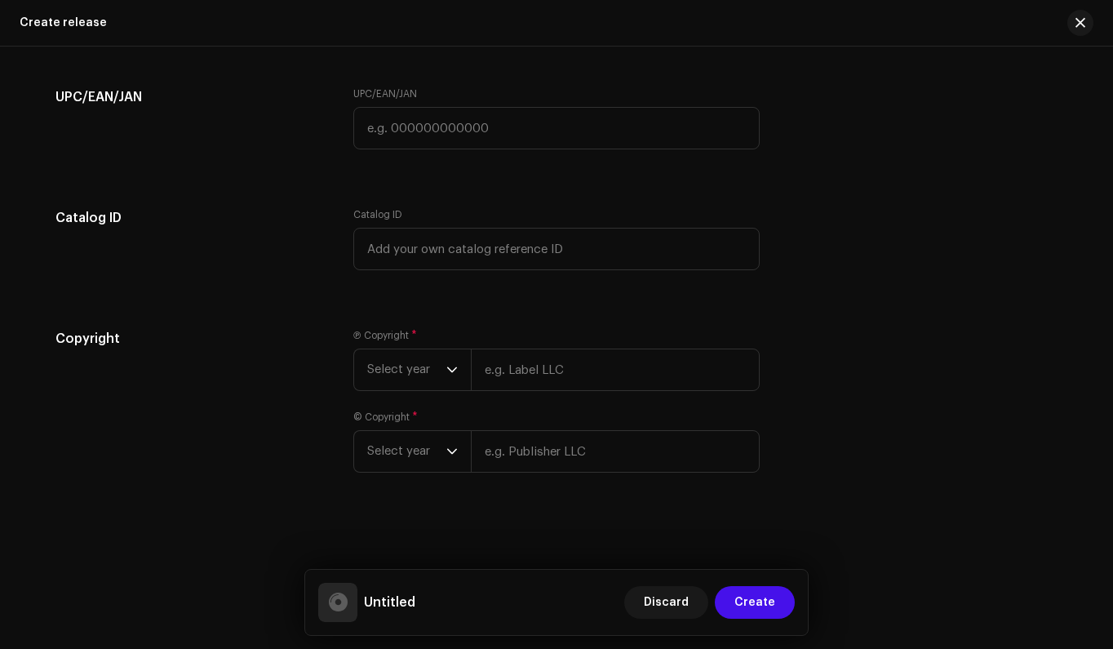
scroll to position [2504, 0]
